Goal: Task Accomplishment & Management: Use online tool/utility

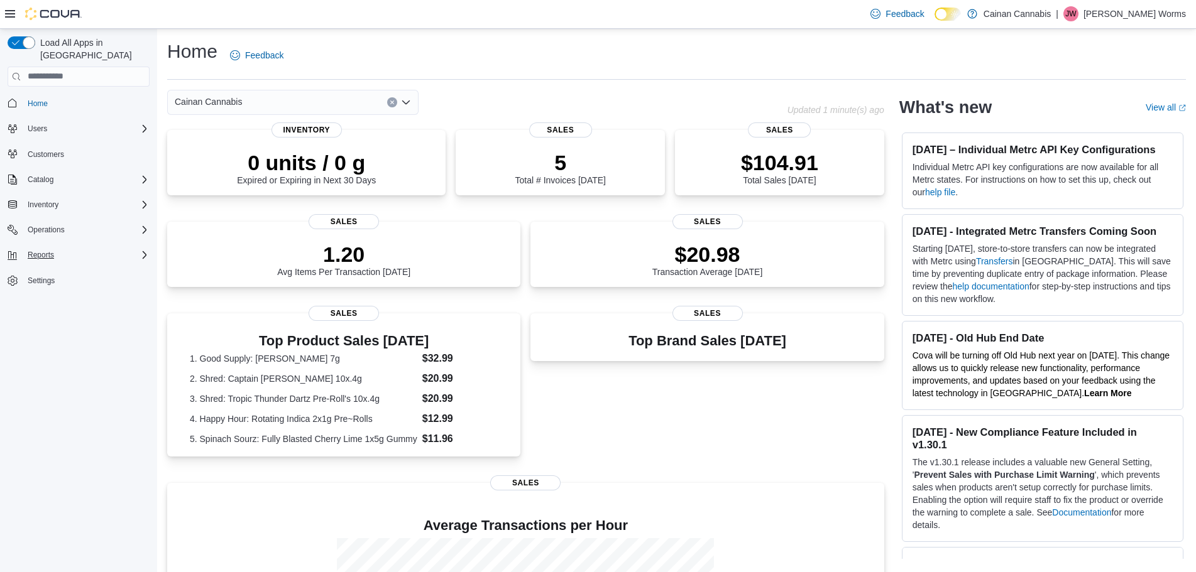
click at [63, 248] on div "Reports" at bounding box center [86, 255] width 127 height 15
click at [45, 303] on span "Reports" at bounding box center [36, 308] width 26 height 10
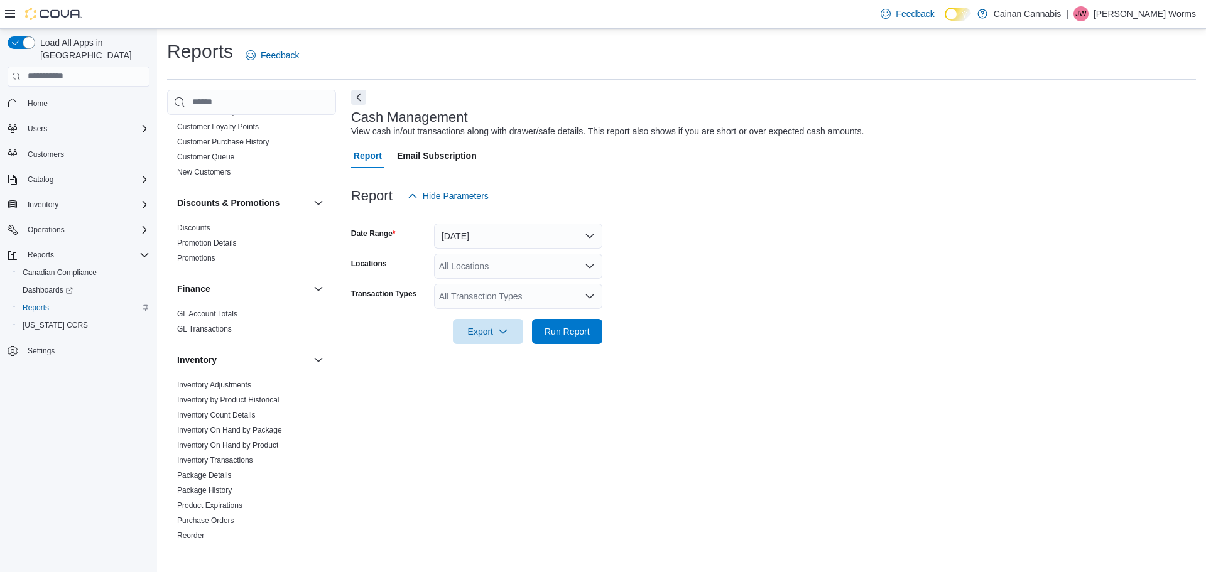
scroll to position [189, 0]
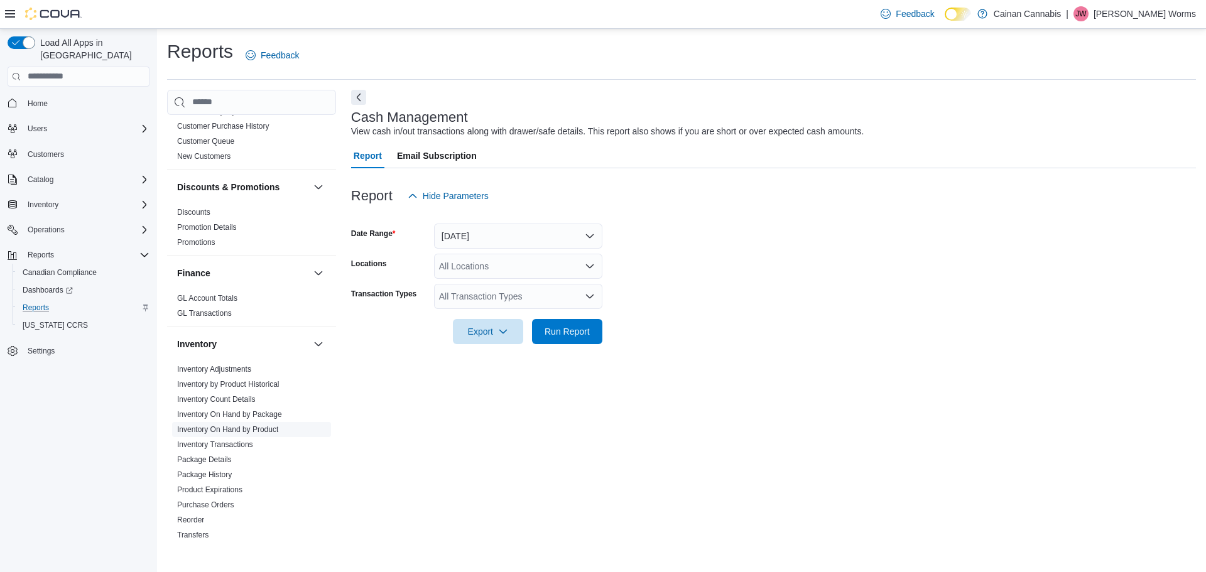
click at [253, 429] on link "Inventory On Hand by Product" at bounding box center [227, 429] width 101 height 9
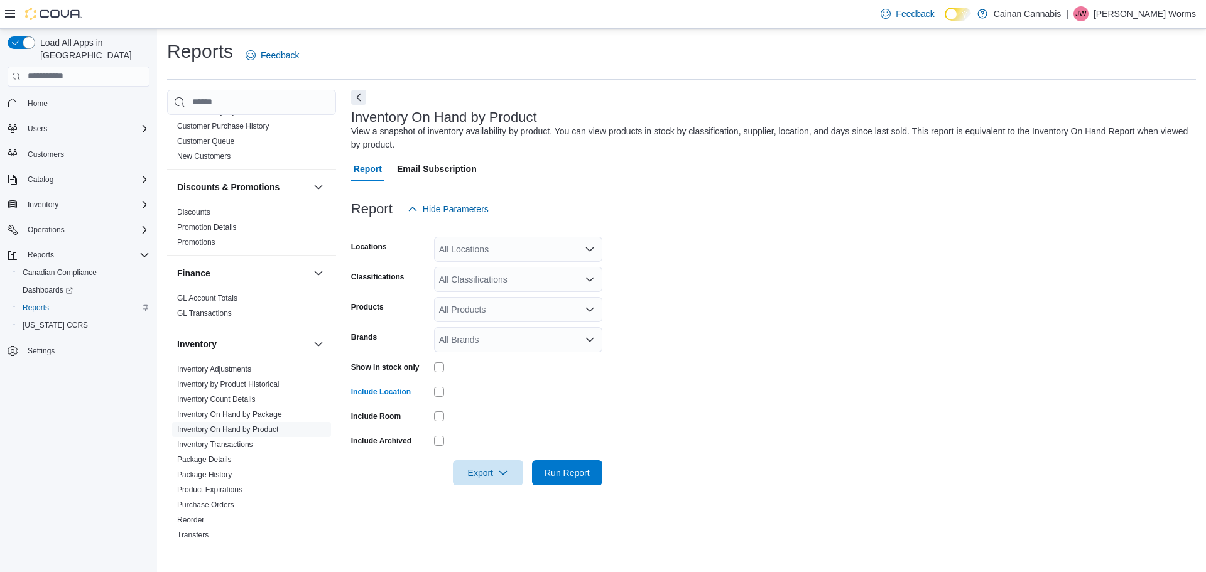
click at [590, 251] on icon "Open list of options" at bounding box center [590, 249] width 8 height 4
click at [553, 271] on div "Cainan Cannabis" at bounding box center [518, 271] width 153 height 13
click at [553, 271] on div "[STREET_ADDRESS]" at bounding box center [506, 271] width 129 height 13
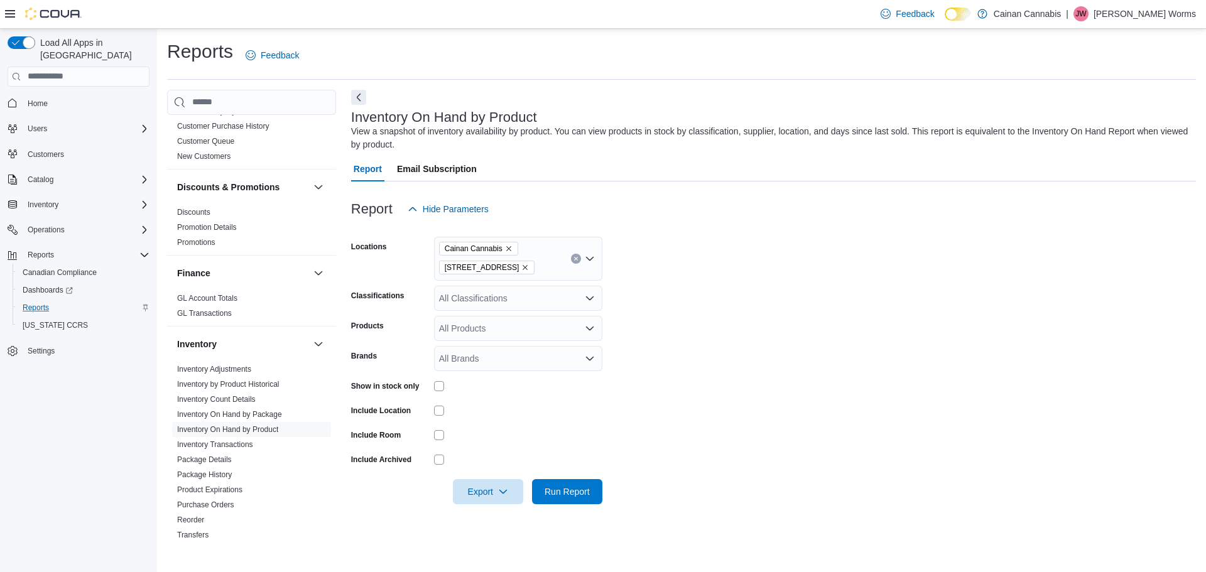
click at [694, 281] on form "Locations [GEOGRAPHIC_DATA] Cannabis [STREET_ADDRESS] Classifications All Class…" at bounding box center [773, 363] width 845 height 283
click at [466, 288] on div "All Classifications" at bounding box center [518, 298] width 168 height 25
click at [479, 351] on span "Pre-roll" at bounding box center [475, 356] width 28 height 13
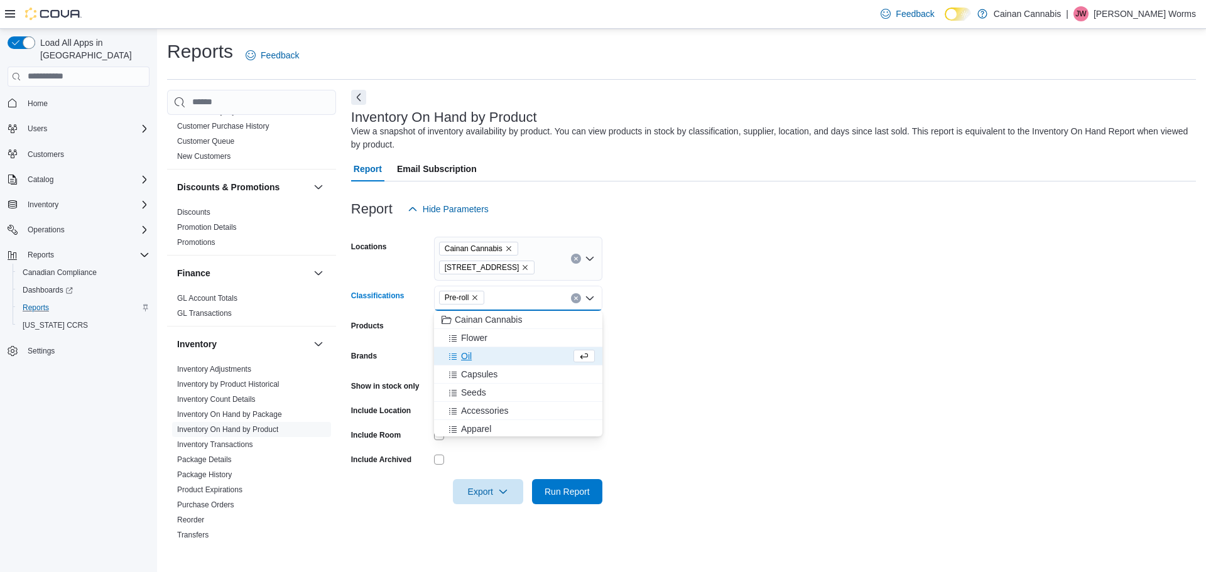
click at [804, 324] on form "Locations [GEOGRAPHIC_DATA][STREET_ADDRESS] Classifications Pre-roll Combo box.…" at bounding box center [773, 363] width 845 height 283
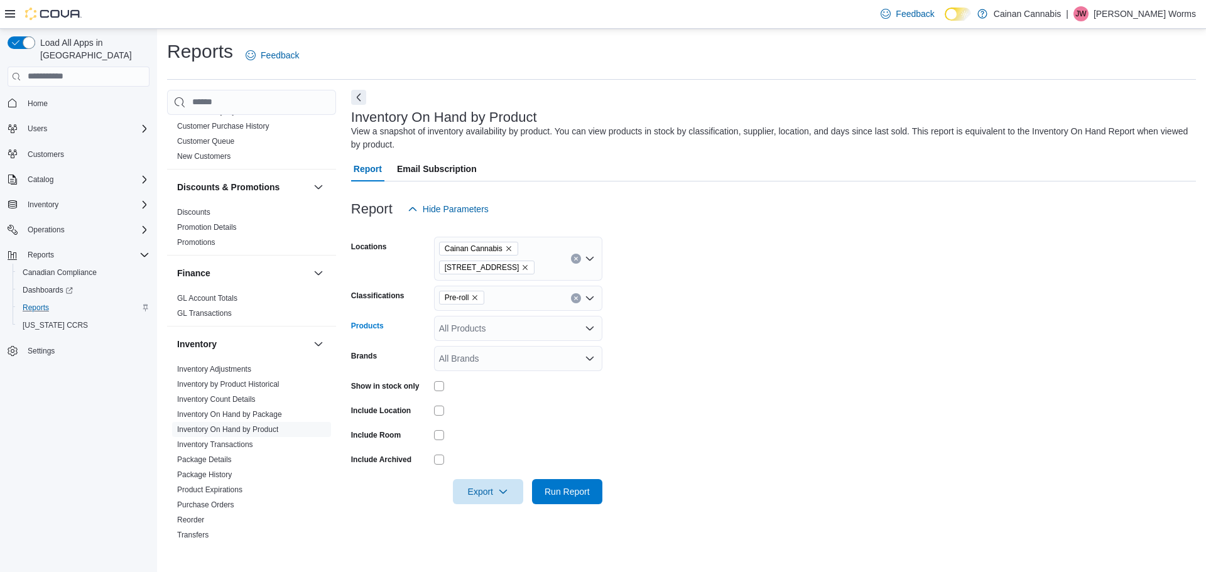
click at [491, 328] on div "All Products" at bounding box center [518, 328] width 168 height 25
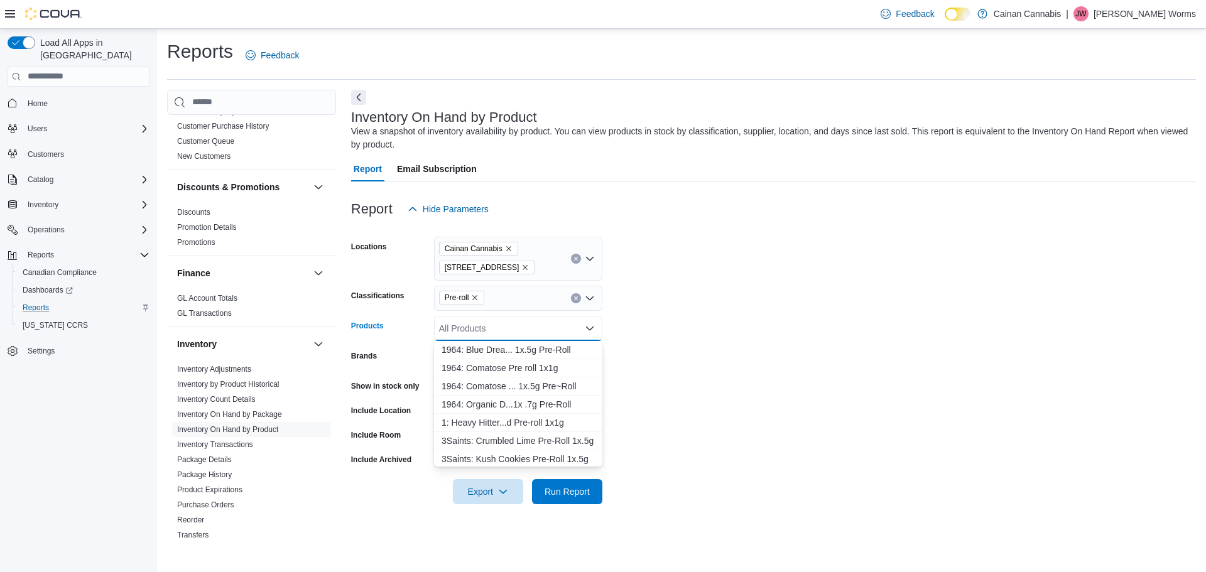
click at [777, 318] on form "Locations [GEOGRAPHIC_DATA][STREET_ADDRESS] Classifications Pre-roll Products A…" at bounding box center [773, 363] width 845 height 283
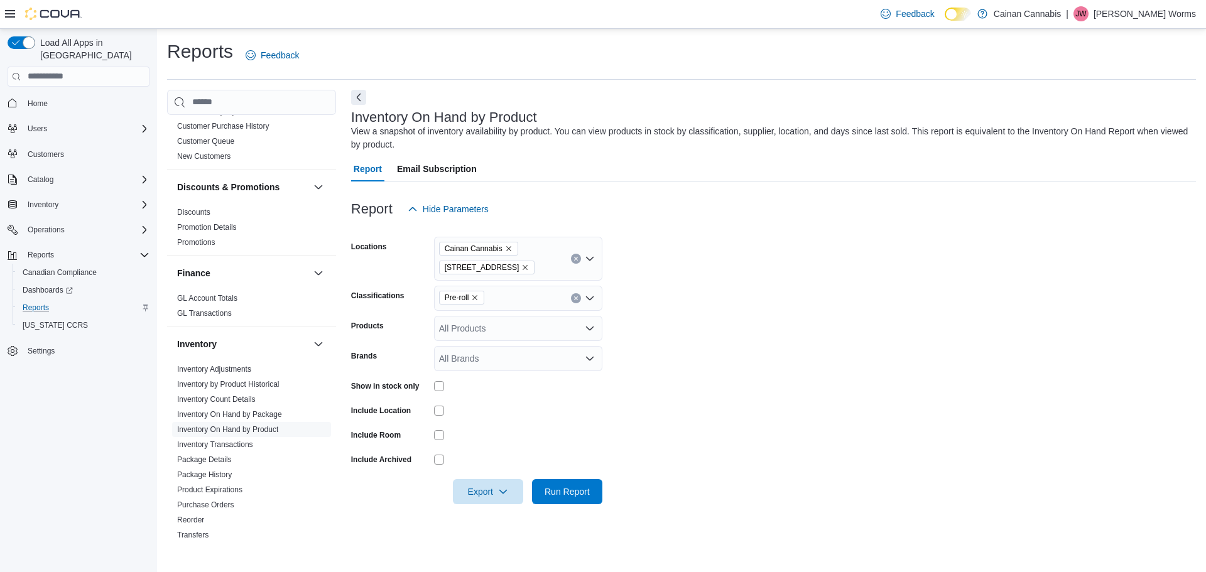
click at [505, 357] on div "All Brands" at bounding box center [518, 358] width 168 height 25
click at [885, 356] on form "Locations [GEOGRAPHIC_DATA] Cannabis [STREET_ADDRESS] Classifications Pre-roll …" at bounding box center [773, 363] width 845 height 283
click at [501, 492] on icon "button" at bounding box center [503, 491] width 10 height 10
click at [501, 422] on button "Export to Excel" at bounding box center [490, 416] width 72 height 25
